Goal: Entertainment & Leisure: Consume media (video, audio)

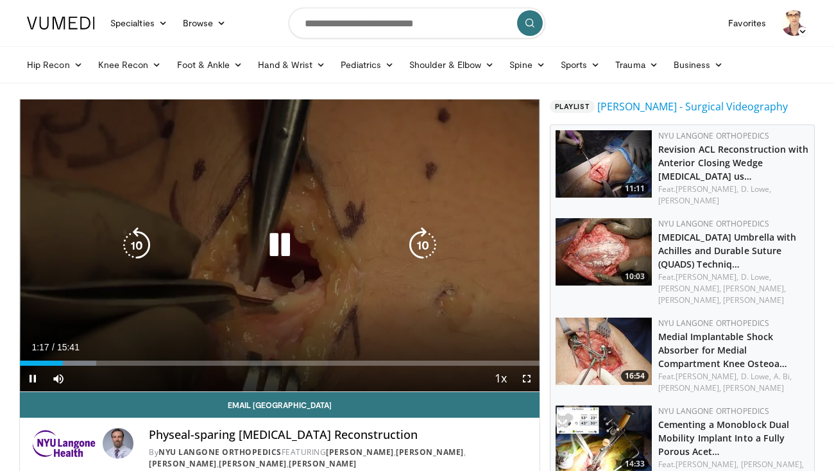
click at [332, 219] on div "10 seconds Tap to unmute" at bounding box center [280, 245] width 520 height 292
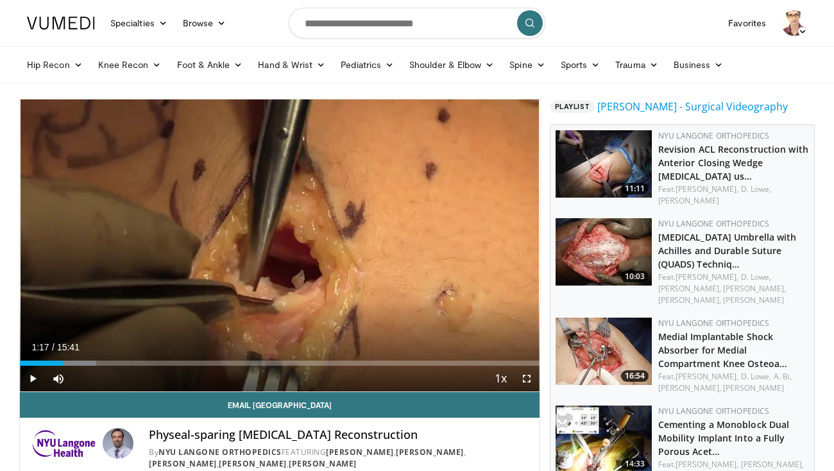
click at [253, 329] on div "10 seconds Tap to unmute" at bounding box center [280, 245] width 520 height 292
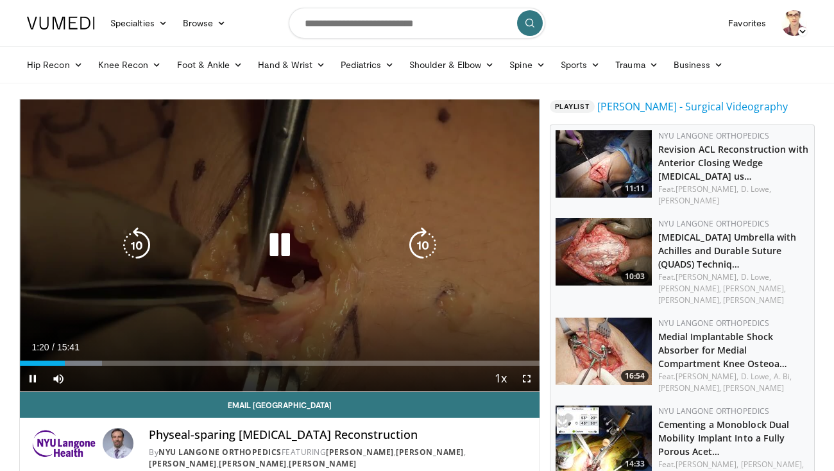
click at [292, 244] on icon "Video Player" at bounding box center [280, 245] width 36 height 36
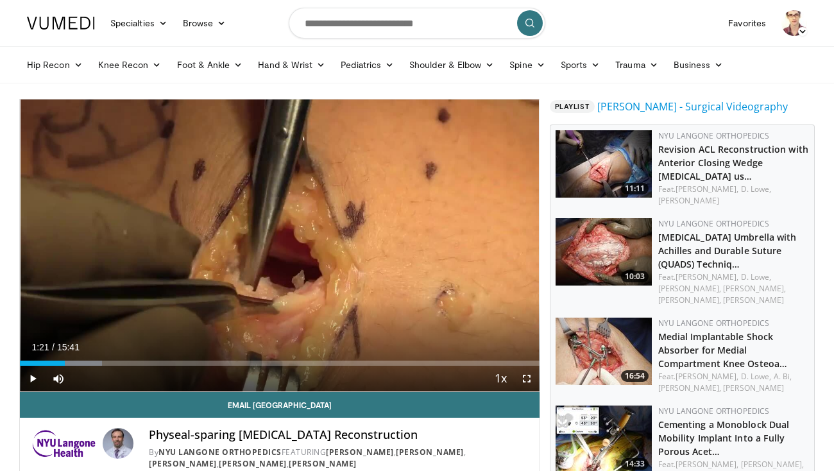
click at [292, 244] on div "10 seconds Tap to unmute" at bounding box center [280, 245] width 520 height 292
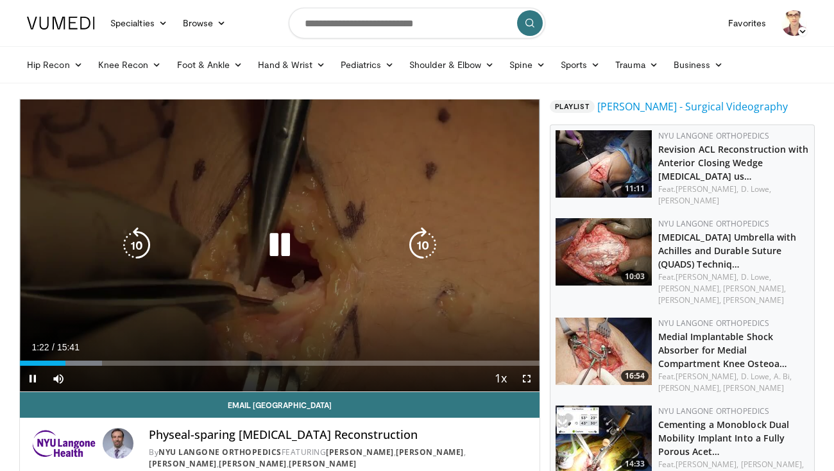
click at [280, 248] on icon "Video Player" at bounding box center [280, 245] width 36 height 36
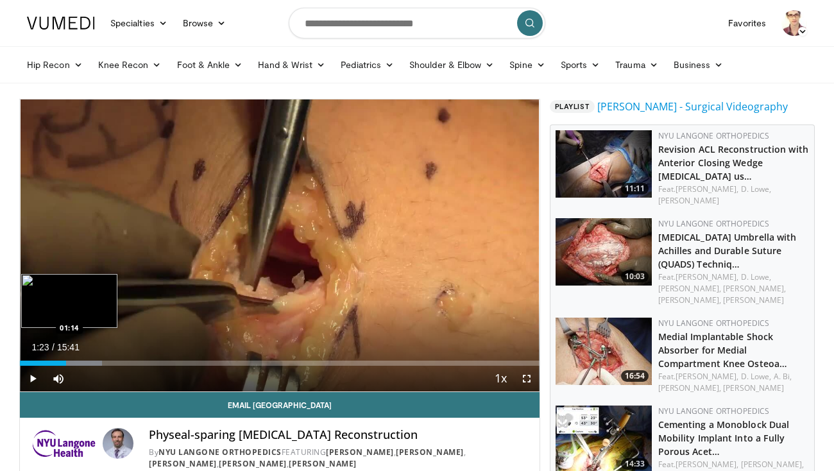
click at [60, 362] on div "01:23" at bounding box center [43, 362] width 46 height 5
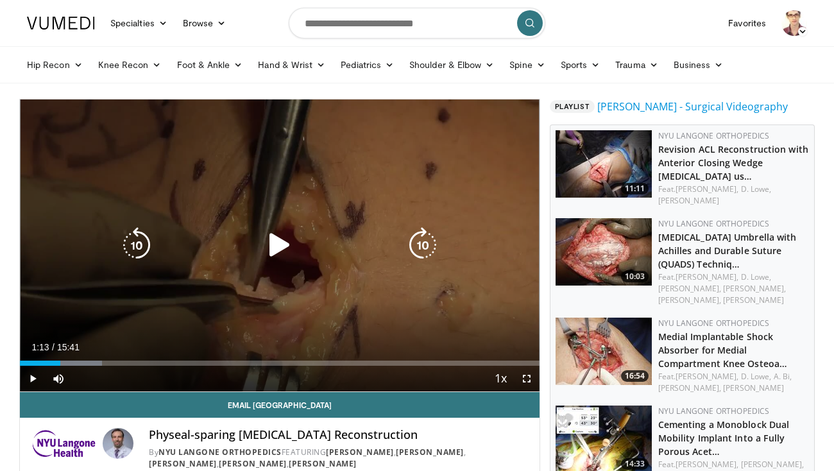
click at [298, 255] on div "Video Player" at bounding box center [280, 245] width 312 height 26
click at [282, 257] on icon "Video Player" at bounding box center [280, 245] width 36 height 36
click at [342, 155] on div "10 seconds Tap to unmute" at bounding box center [280, 245] width 520 height 292
click at [332, 314] on div "10 seconds Tap to unmute" at bounding box center [280, 245] width 520 height 292
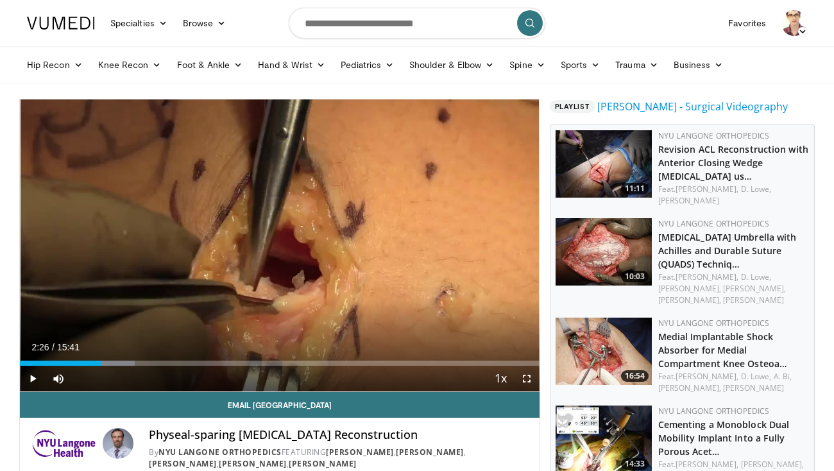
click at [332, 314] on div "10 seconds Tap to unmute" at bounding box center [280, 245] width 520 height 292
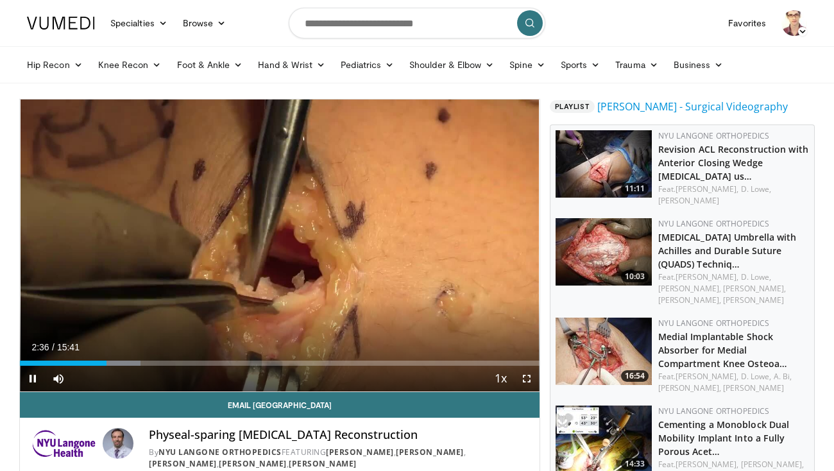
click at [332, 314] on div "10 seconds Tap to unmute" at bounding box center [280, 245] width 520 height 292
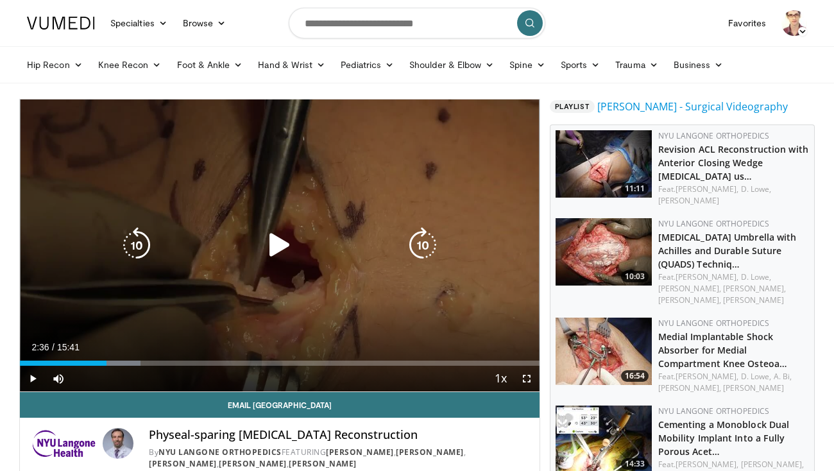
click at [334, 307] on div "10 seconds Tap to unmute" at bounding box center [280, 245] width 520 height 292
click at [287, 262] on icon "Video Player" at bounding box center [280, 245] width 36 height 36
click at [289, 262] on icon "Video Player" at bounding box center [280, 245] width 36 height 36
click at [293, 254] on icon "Video Player" at bounding box center [280, 245] width 36 height 36
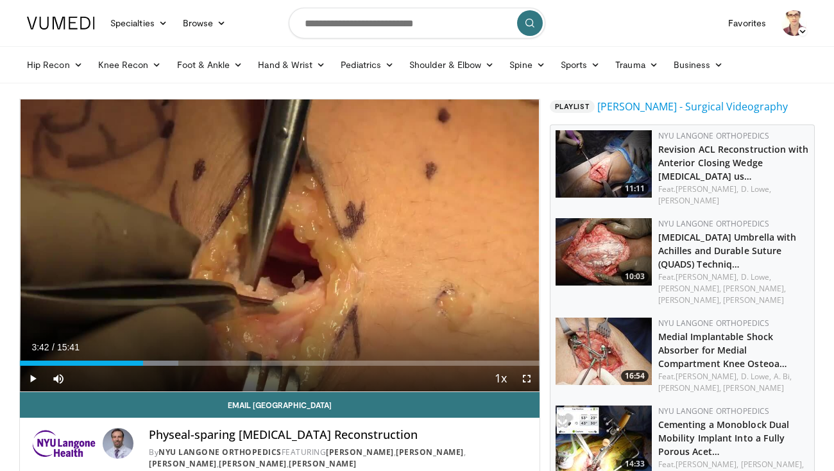
click at [293, 254] on div "10 seconds Tap to unmute" at bounding box center [280, 245] width 520 height 292
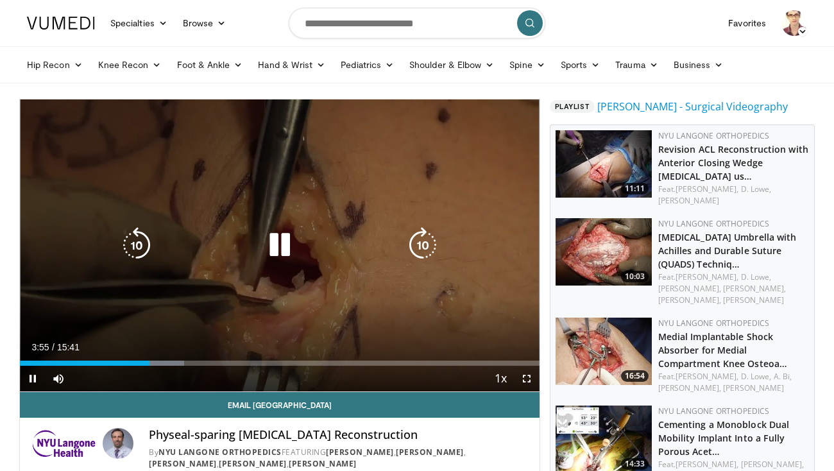
click at [173, 327] on div "10 seconds Tap to unmute" at bounding box center [280, 245] width 520 height 292
click at [206, 309] on div "10 seconds Tap to unmute" at bounding box center [280, 245] width 520 height 292
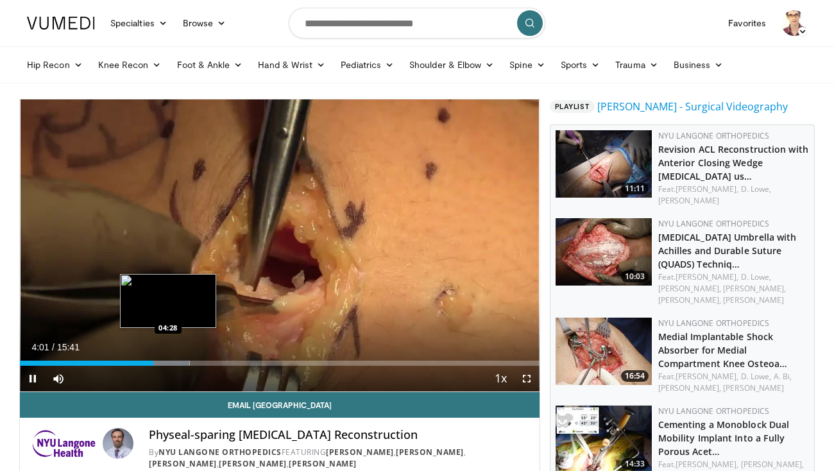
click at [168, 362] on div "Progress Bar" at bounding box center [163, 362] width 53 height 5
click at [178, 362] on div "Progress Bar" at bounding box center [173, 362] width 43 height 5
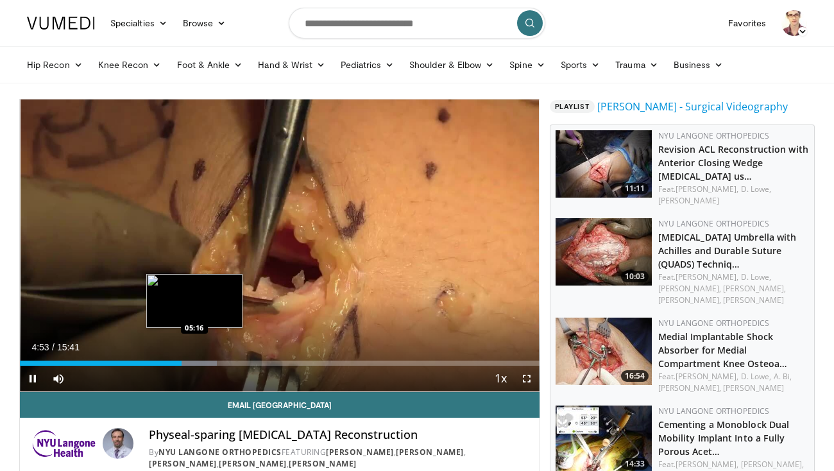
click at [194, 361] on div "Progress Bar" at bounding box center [190, 362] width 53 height 5
click at [204, 361] on div "Progress Bar" at bounding box center [197, 362] width 39 height 5
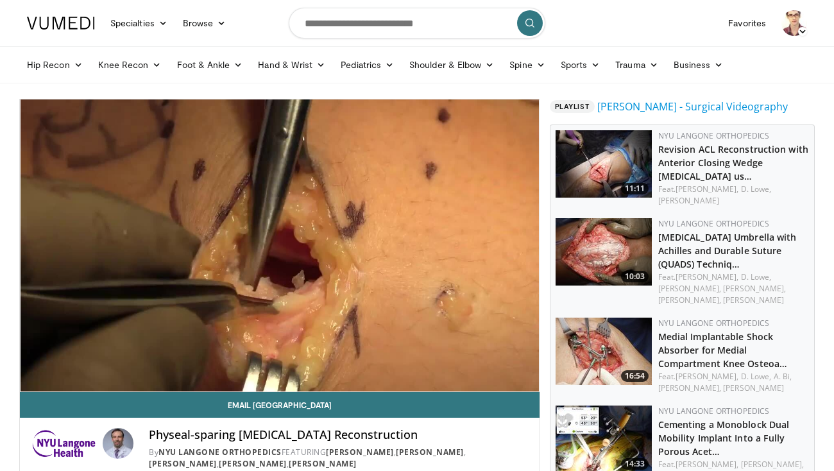
click at [213, 361] on div "10 seconds Tap to unmute" at bounding box center [280, 245] width 520 height 292
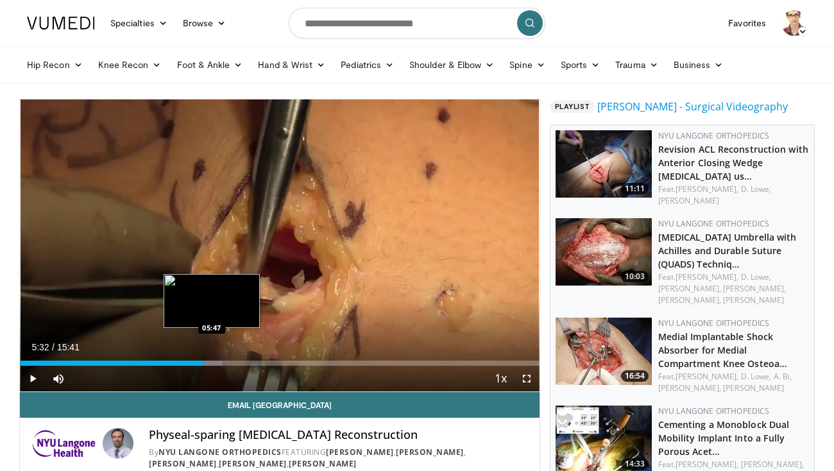
click at [212, 359] on div "Loaded : 39.00% 05:32 05:47" at bounding box center [280, 359] width 520 height 12
click at [223, 362] on div "Loaded : 39.00% 05:47 06:08" at bounding box center [280, 362] width 520 height 5
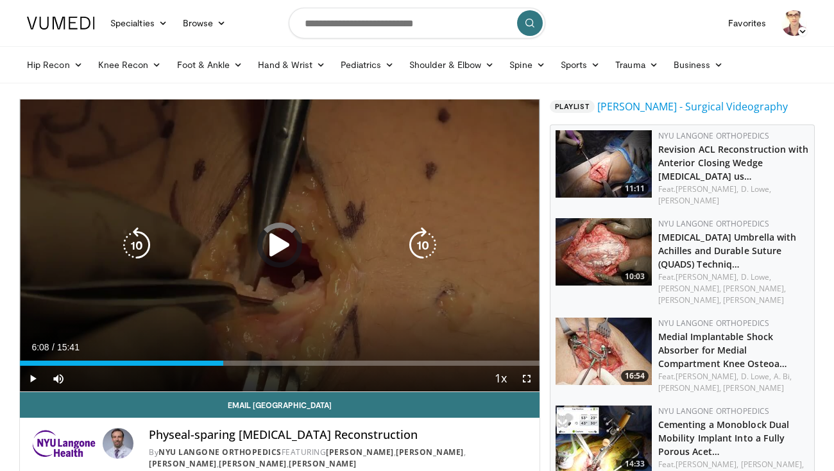
click at [269, 264] on div "10 seconds Tap to unmute" at bounding box center [280, 245] width 520 height 292
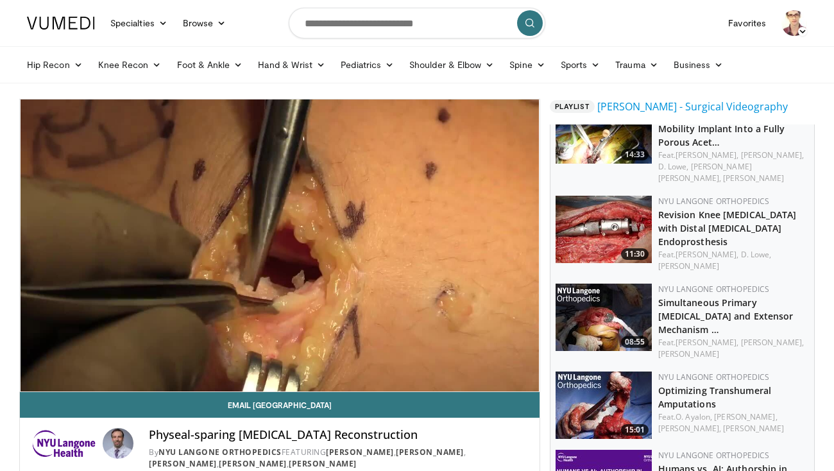
scroll to position [248, 0]
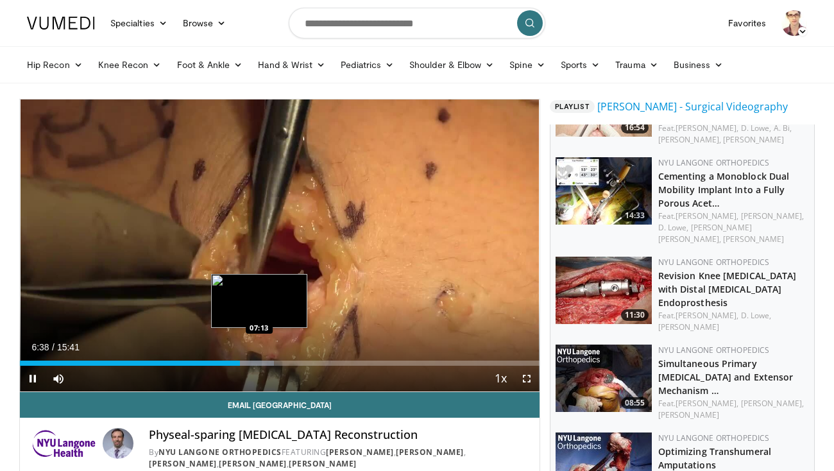
click at [259, 362] on div "Progress Bar" at bounding box center [251, 362] width 46 height 5
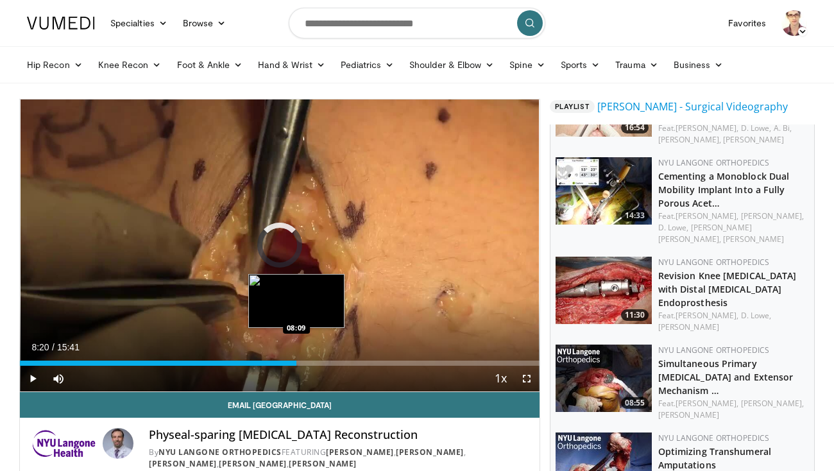
click at [296, 365] on div "Loaded : 0.00% 07:13 08:09" at bounding box center [280, 362] width 520 height 5
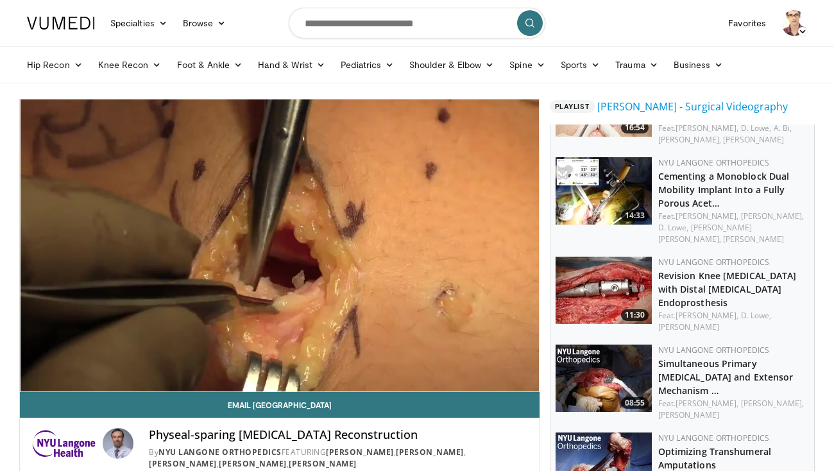
click at [332, 365] on div "10 seconds Tap to unmute" at bounding box center [280, 245] width 520 height 292
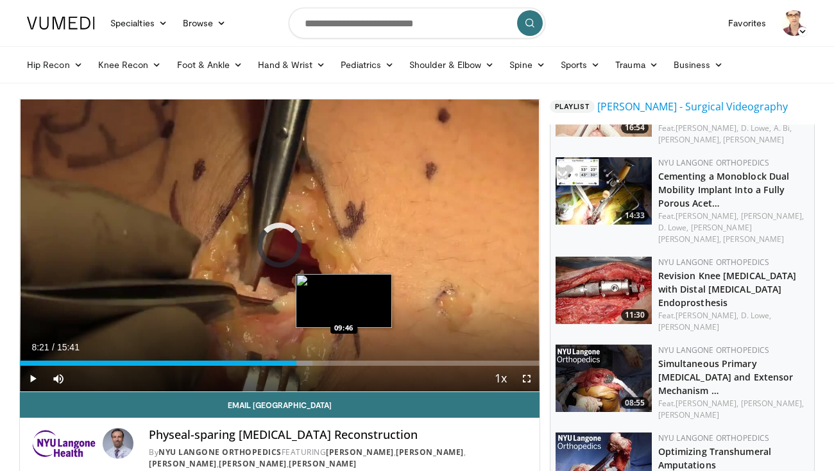
click at [344, 362] on div "Loaded : 56.38% 08:21 09:46" at bounding box center [280, 362] width 520 height 5
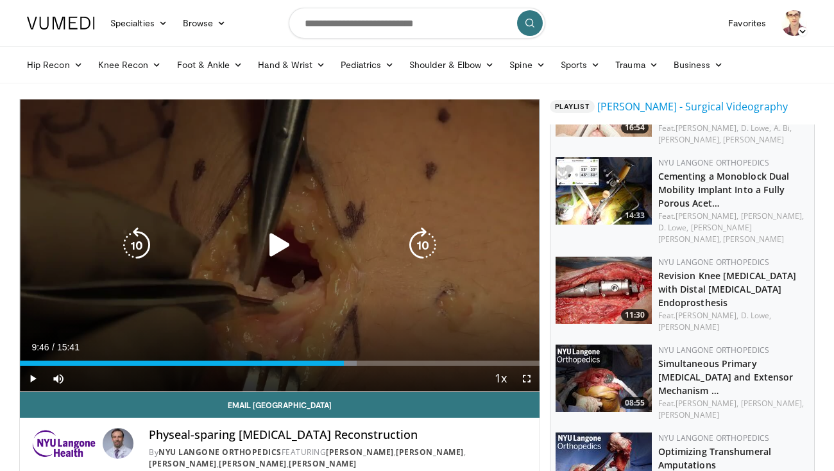
click at [296, 249] on icon "Video Player" at bounding box center [280, 245] width 36 height 36
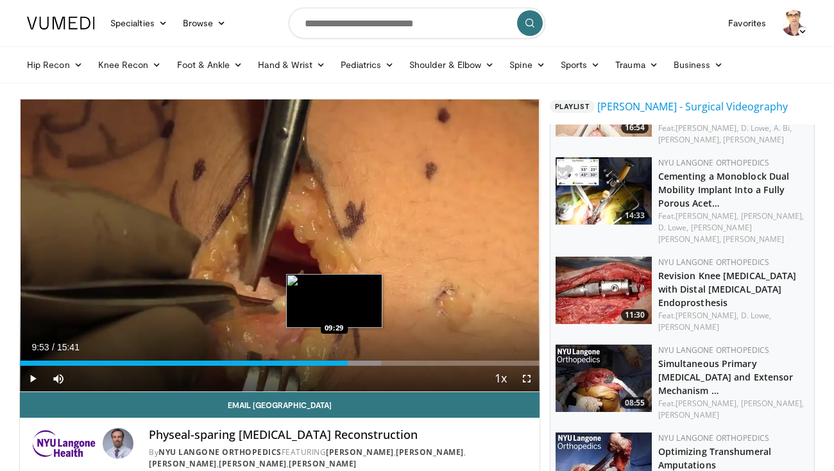
click at [335, 362] on div "09:53" at bounding box center [184, 362] width 328 height 5
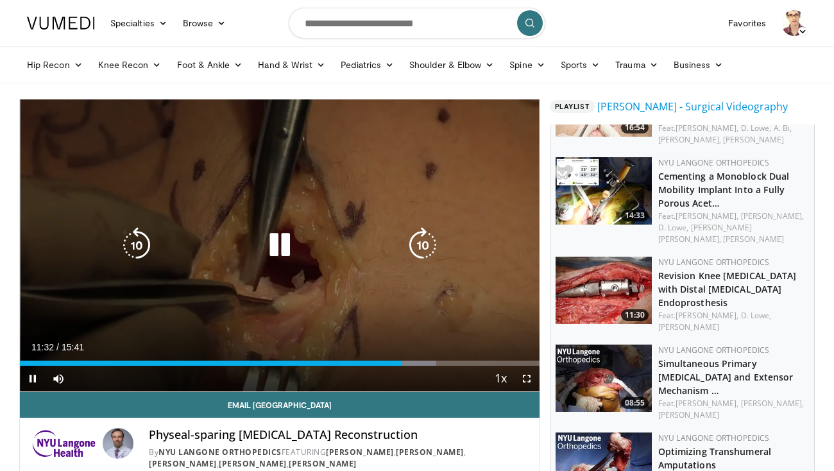
click at [274, 241] on icon "Video Player" at bounding box center [280, 245] width 36 height 36
